Goal: Information Seeking & Learning: Check status

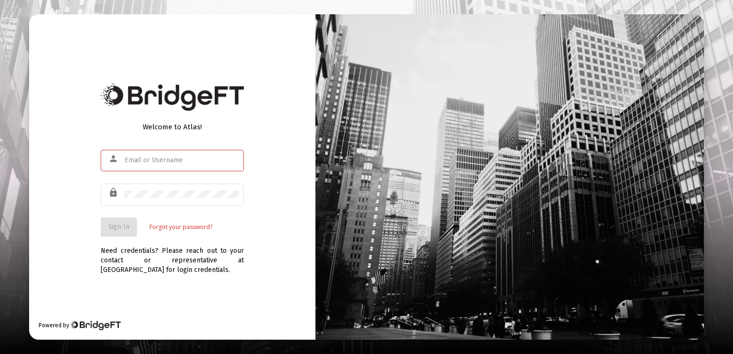
click at [128, 161] on input "text" at bounding box center [182, 161] width 115 height 8
drag, startPoint x: 697, startPoint y: 0, endPoint x: 293, endPoint y: 71, distance: 411.0
click at [296, 73] on div "Welcome to Atlas! person lock Sign In Forgot your password? Need credentials? P…" at bounding box center [172, 177] width 286 height 326
click at [139, 159] on input "text" at bounding box center [182, 161] width 115 height 8
type input "[EMAIL_ADDRESS][DOMAIN_NAME]"
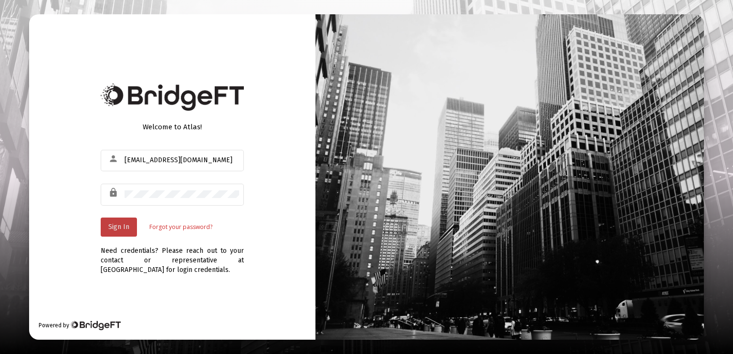
click at [124, 224] on span "Sign In" at bounding box center [118, 227] width 21 height 8
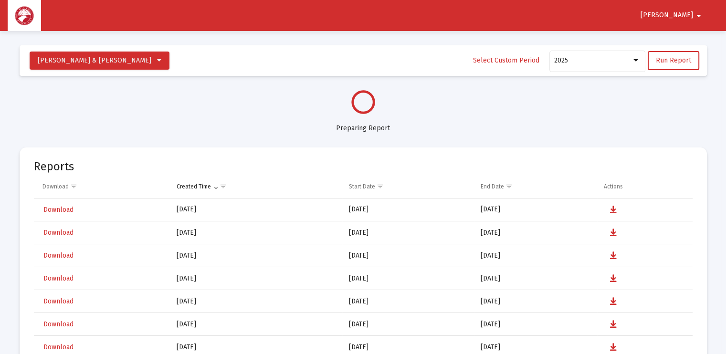
select select "View all"
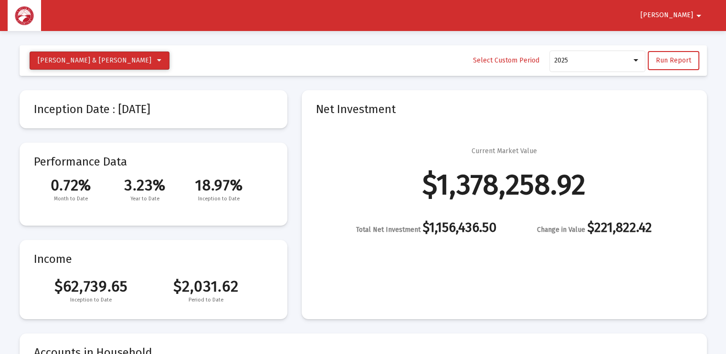
click at [161, 59] on icon at bounding box center [159, 60] width 4 height 7
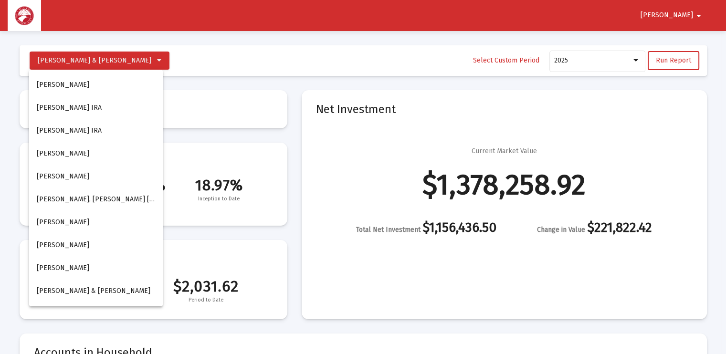
drag, startPoint x: 33, startPoint y: 73, endPoint x: 169, endPoint y: 105, distance: 139.4
click at [115, 182] on div "[PERSON_NAME] [PERSON_NAME] [PERSON_NAME] [PERSON_NAME] [PERSON_NAME] [PERSON_N…" at bounding box center [96, 188] width 134 height 237
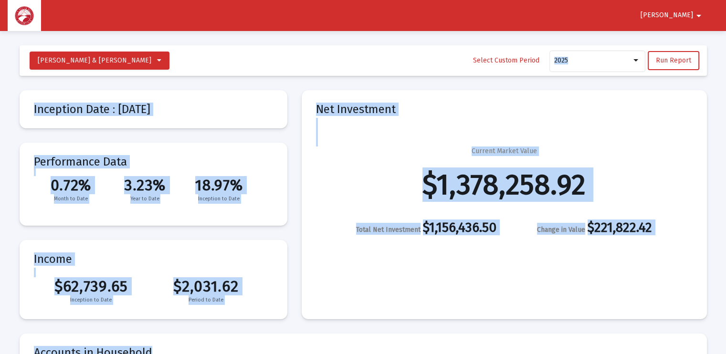
drag, startPoint x: 31, startPoint y: 81, endPoint x: 716, endPoint y: 334, distance: 730.1
click at [221, 101] on mat-card "Inception Date : [DATE]" at bounding box center [154, 109] width 268 height 38
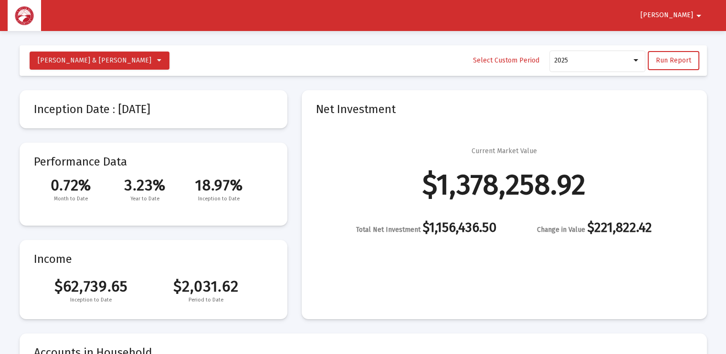
click at [198, 59] on mat-toolbar-row "[PERSON_NAME] & [PERSON_NAME] Household Select Custom Period 2025 Run Report" at bounding box center [363, 60] width 687 height 31
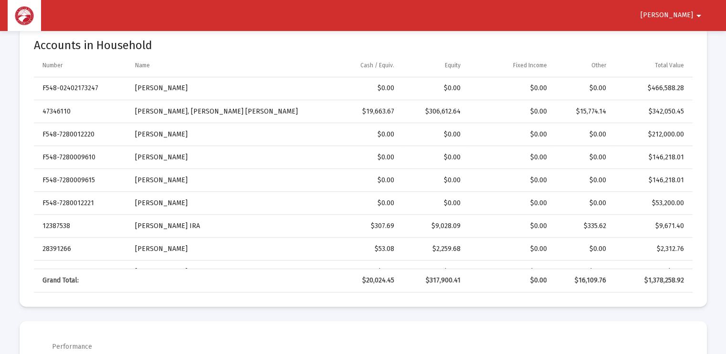
scroll to position [292, 0]
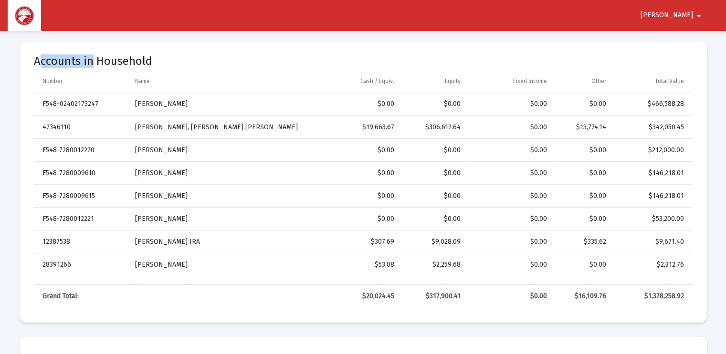
drag, startPoint x: 37, startPoint y: 53, endPoint x: 91, endPoint y: 61, distance: 54.9
click at [91, 61] on mat-card "Accounts in Household Number Name Cash / Equiv. Equity Fixed Income Other Total…" at bounding box center [363, 182] width 687 height 281
drag, startPoint x: 91, startPoint y: 61, endPoint x: 61, endPoint y: 46, distance: 33.3
click at [55, 50] on mat-card "Accounts in Household Number Name Cash / Equiv. Equity Fixed Income Other Total…" at bounding box center [363, 182] width 687 height 281
click at [217, 42] on mat-card "Accounts in Household Number Name Cash / Equiv. Equity Fixed Income Other Total…" at bounding box center [363, 182] width 687 height 281
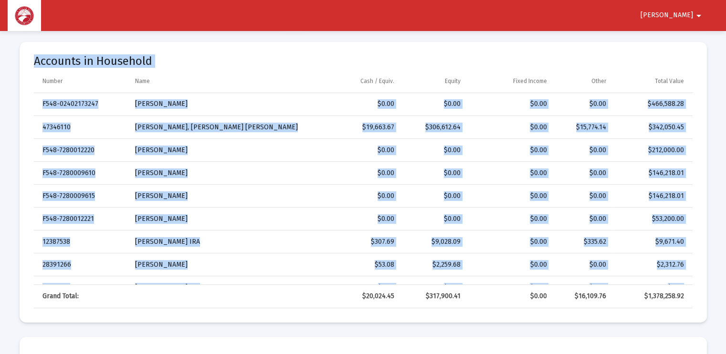
drag, startPoint x: 30, startPoint y: 53, endPoint x: 362, endPoint y: 319, distance: 426.5
click at [362, 319] on mat-card "Accounts in Household Number Name Cash / Equiv. Equity Fixed Income Other Total…" at bounding box center [363, 182] width 687 height 281
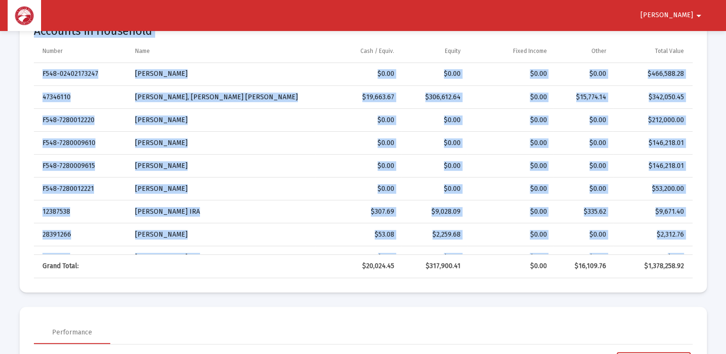
scroll to position [329, 0]
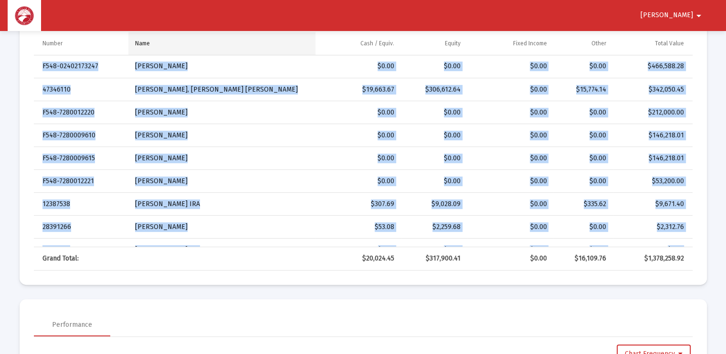
click at [266, 50] on td "Name" at bounding box center [221, 43] width 187 height 23
drag, startPoint x: 272, startPoint y: 47, endPoint x: 213, endPoint y: 40, distance: 59.1
click at [213, 40] on td "Name" at bounding box center [221, 43] width 187 height 23
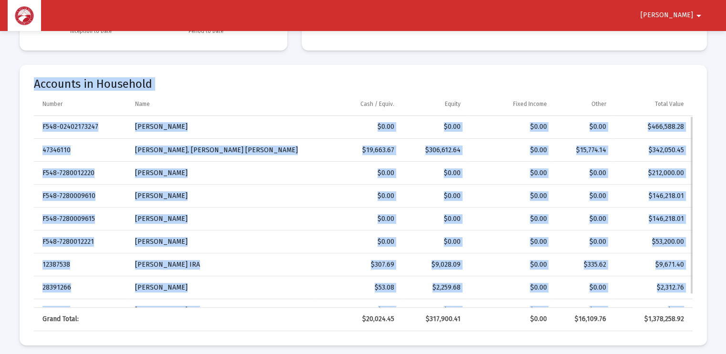
scroll to position [186, 0]
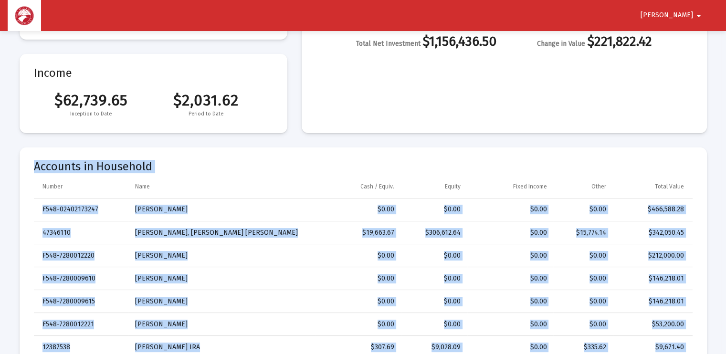
click at [177, 155] on mat-card "Accounts in Household Number Name Cash / Equiv. Equity Fixed Income Other Total…" at bounding box center [363, 288] width 687 height 281
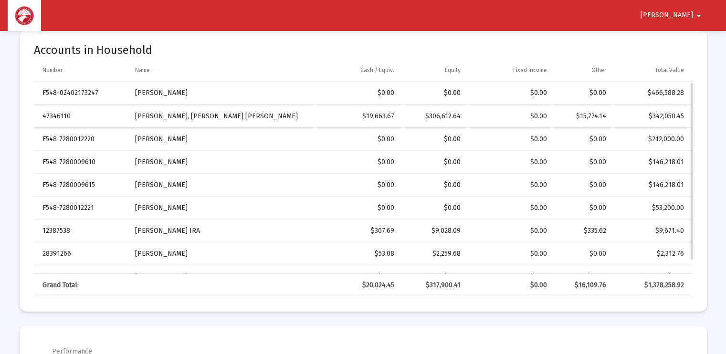
scroll to position [1, 0]
drag, startPoint x: 36, startPoint y: 87, endPoint x: 53, endPoint y: 96, distance: 19.2
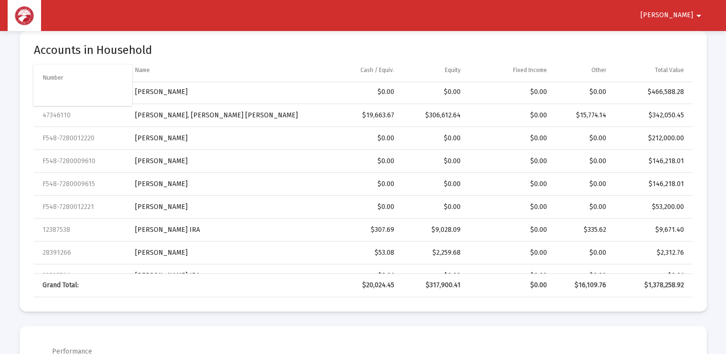
drag, startPoint x: 38, startPoint y: 79, endPoint x: 38, endPoint y: 85, distance: 5.7
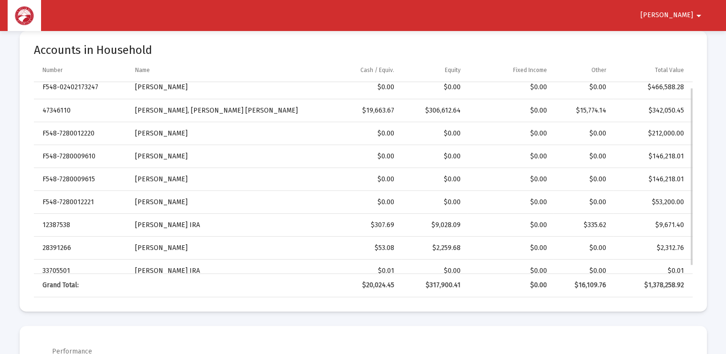
scroll to position [0, 0]
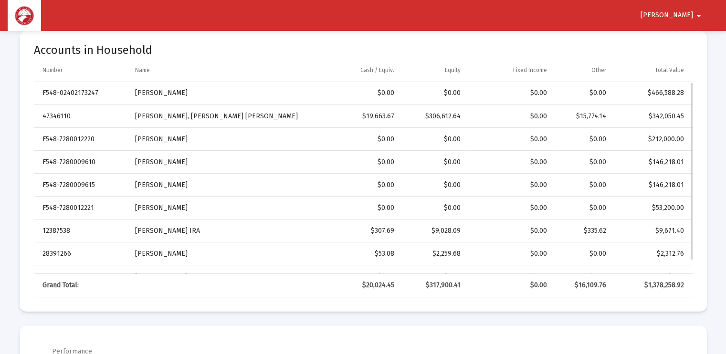
drag, startPoint x: 36, startPoint y: 87, endPoint x: 48, endPoint y: 97, distance: 14.9
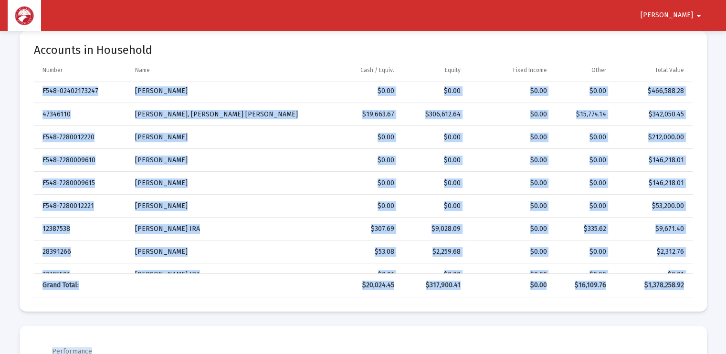
drag, startPoint x: 27, startPoint y: 79, endPoint x: 346, endPoint y: 317, distance: 397.7
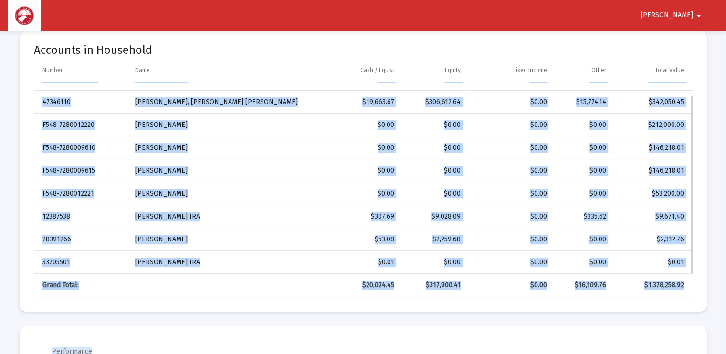
scroll to position [0, 0]
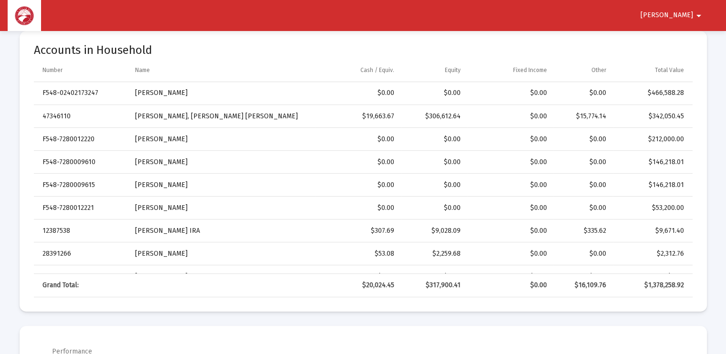
click at [229, 54] on mat-card-title "Accounts in Household" at bounding box center [363, 50] width 659 height 10
drag, startPoint x: 36, startPoint y: 90, endPoint x: 29, endPoint y: 100, distance: 12.3
drag, startPoint x: 36, startPoint y: 92, endPoint x: 147, endPoint y: 90, distance: 110.3
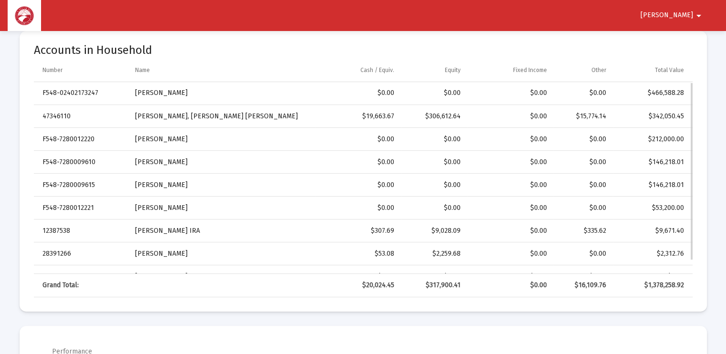
drag, startPoint x: 36, startPoint y: 91, endPoint x: 139, endPoint y: 137, distance: 113.3
drag, startPoint x: 40, startPoint y: 91, endPoint x: 115, endPoint y: 134, distance: 86.4
drag, startPoint x: 37, startPoint y: 93, endPoint x: 257, endPoint y: 170, distance: 233.3
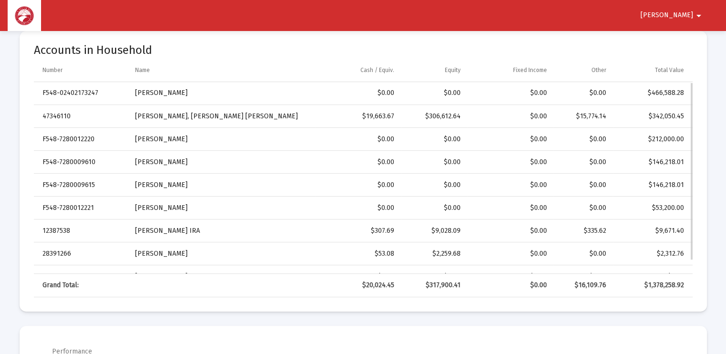
drag, startPoint x: 39, startPoint y: 95, endPoint x: 212, endPoint y: 117, distance: 174.7
drag, startPoint x: 34, startPoint y: 81, endPoint x: 298, endPoint y: 266, distance: 321.8
click at [298, 266] on div "Number Name Cash / Equiv. Equity Fixed Income Other Total Value F548-0240217324…" at bounding box center [363, 178] width 659 height 239
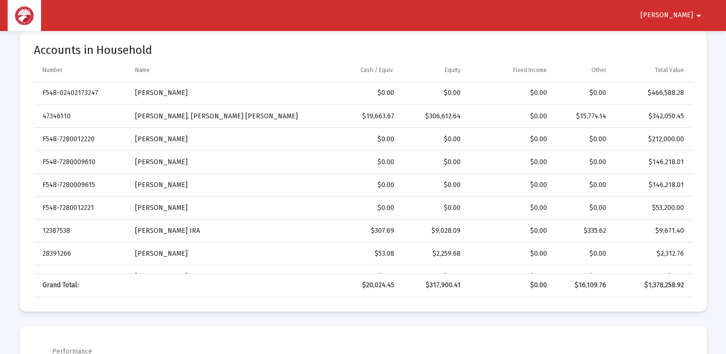
drag, startPoint x: 298, startPoint y: 266, endPoint x: 302, endPoint y: 115, distance: 151.4
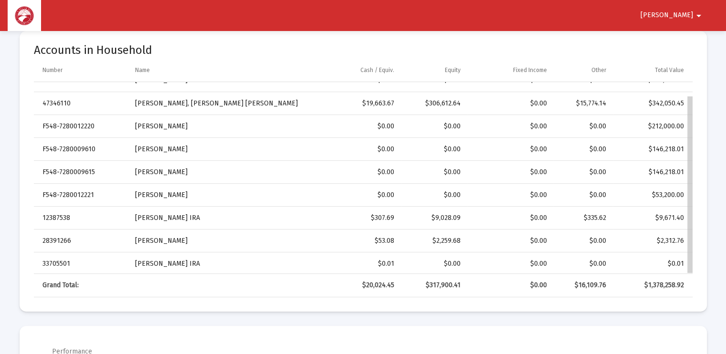
scroll to position [14, 0]
drag, startPoint x: 692, startPoint y: 173, endPoint x: 697, endPoint y: 195, distance: 22.6
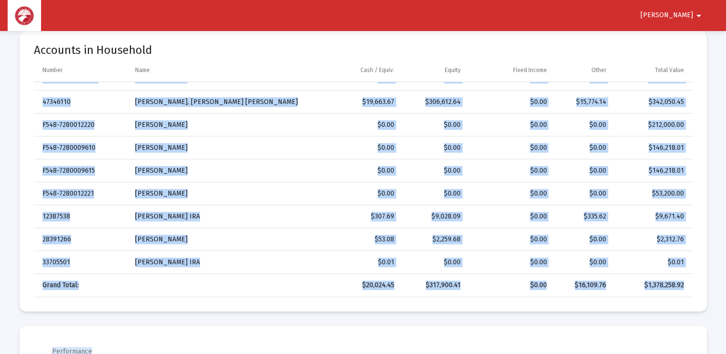
drag, startPoint x: 34, startPoint y: 104, endPoint x: 306, endPoint y: 314, distance: 343.0
drag, startPoint x: 306, startPoint y: 314, endPoint x: 297, endPoint y: 169, distance: 145.4
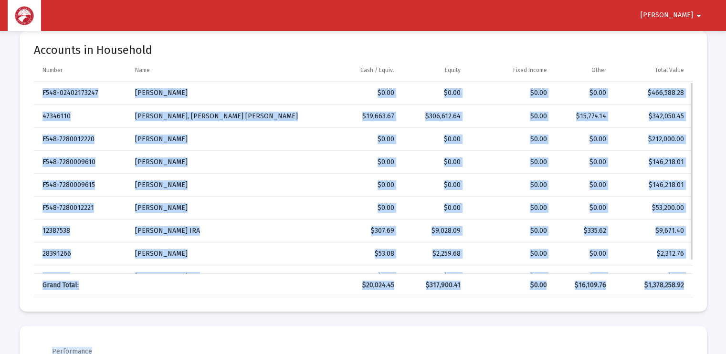
click at [342, 125] on td "$19,663.67" at bounding box center [358, 116] width 85 height 23
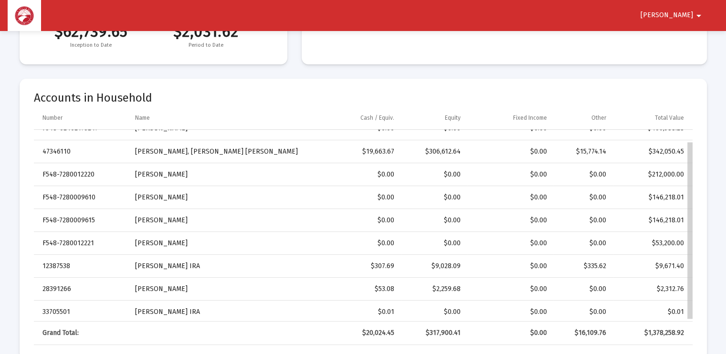
scroll to position [14, 0]
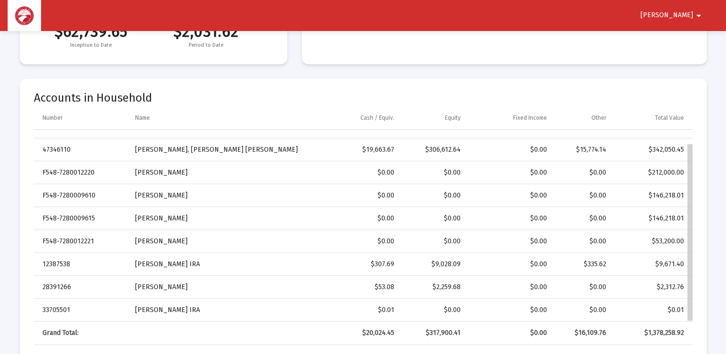
drag, startPoint x: 691, startPoint y: 286, endPoint x: 687, endPoint y: 308, distance: 22.2
click at [698, 12] on mat-icon "arrow_drop_down" at bounding box center [698, 15] width 11 height 19
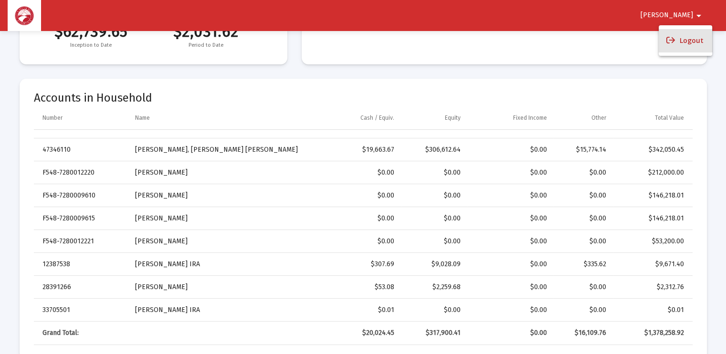
drag, startPoint x: 693, startPoint y: 39, endPoint x: 688, endPoint y: 31, distance: 9.0
click at [693, 39] on button "Logout" at bounding box center [685, 40] width 53 height 23
